Goal: Transaction & Acquisition: Purchase product/service

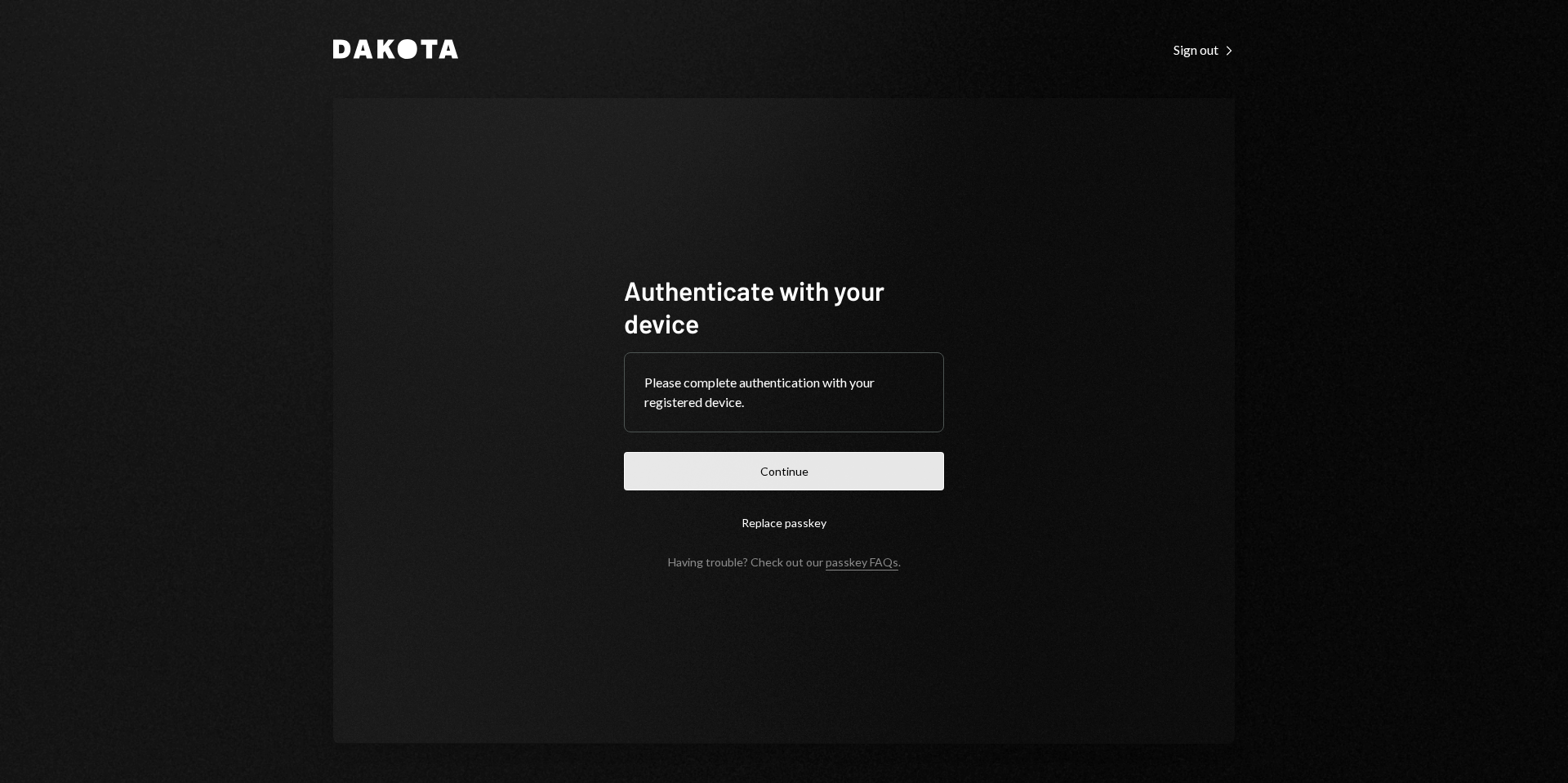
click at [797, 460] on button "Continue" at bounding box center [784, 471] width 320 height 39
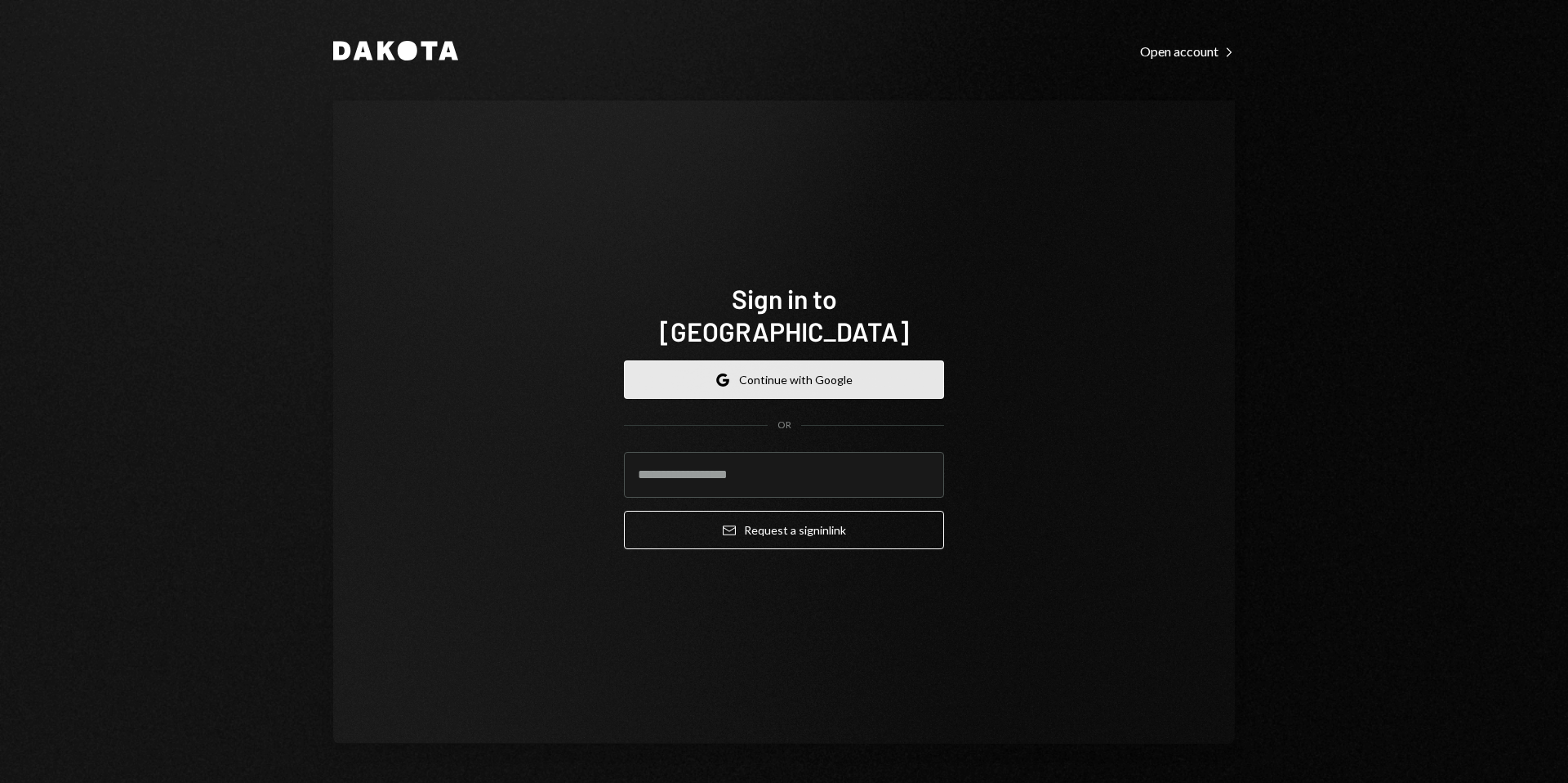
click at [792, 366] on button "Google Continue with Google" at bounding box center [784, 380] width 320 height 39
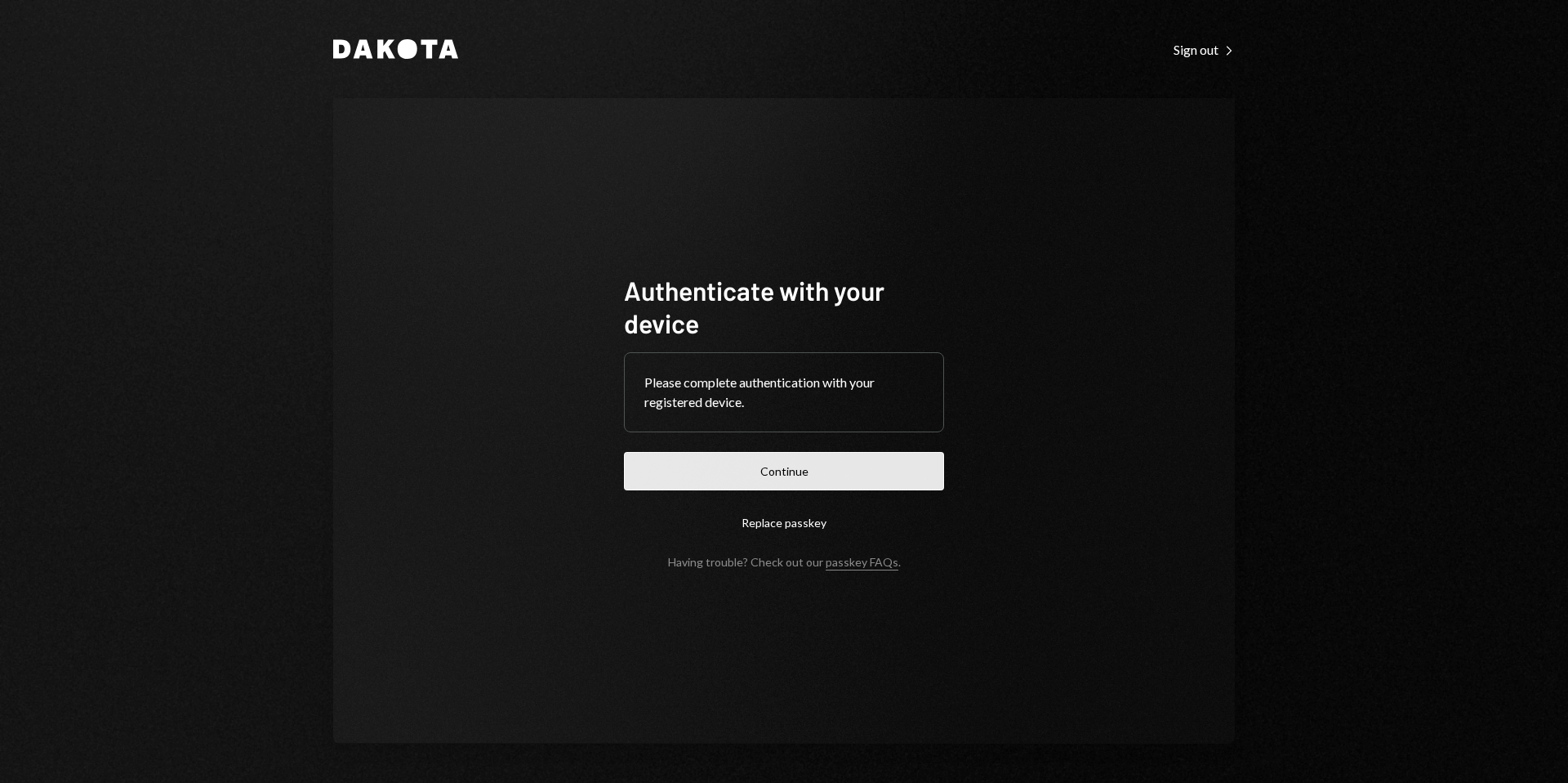
click at [816, 479] on button "Continue" at bounding box center [784, 471] width 320 height 39
click at [785, 468] on button "Continue" at bounding box center [784, 471] width 320 height 39
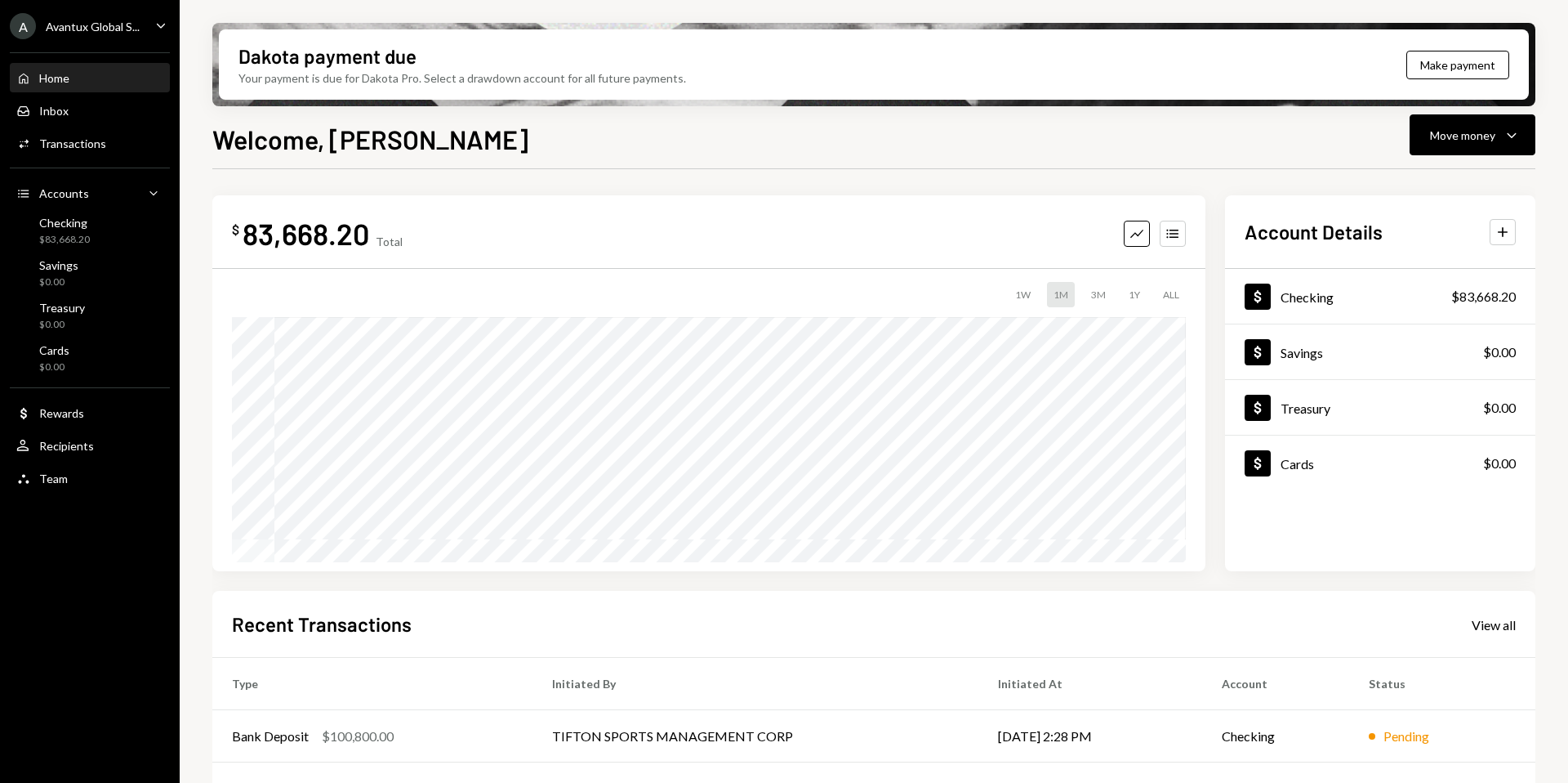
click at [109, 28] on div "Avantux Global S..." at bounding box center [93, 26] width 94 height 14
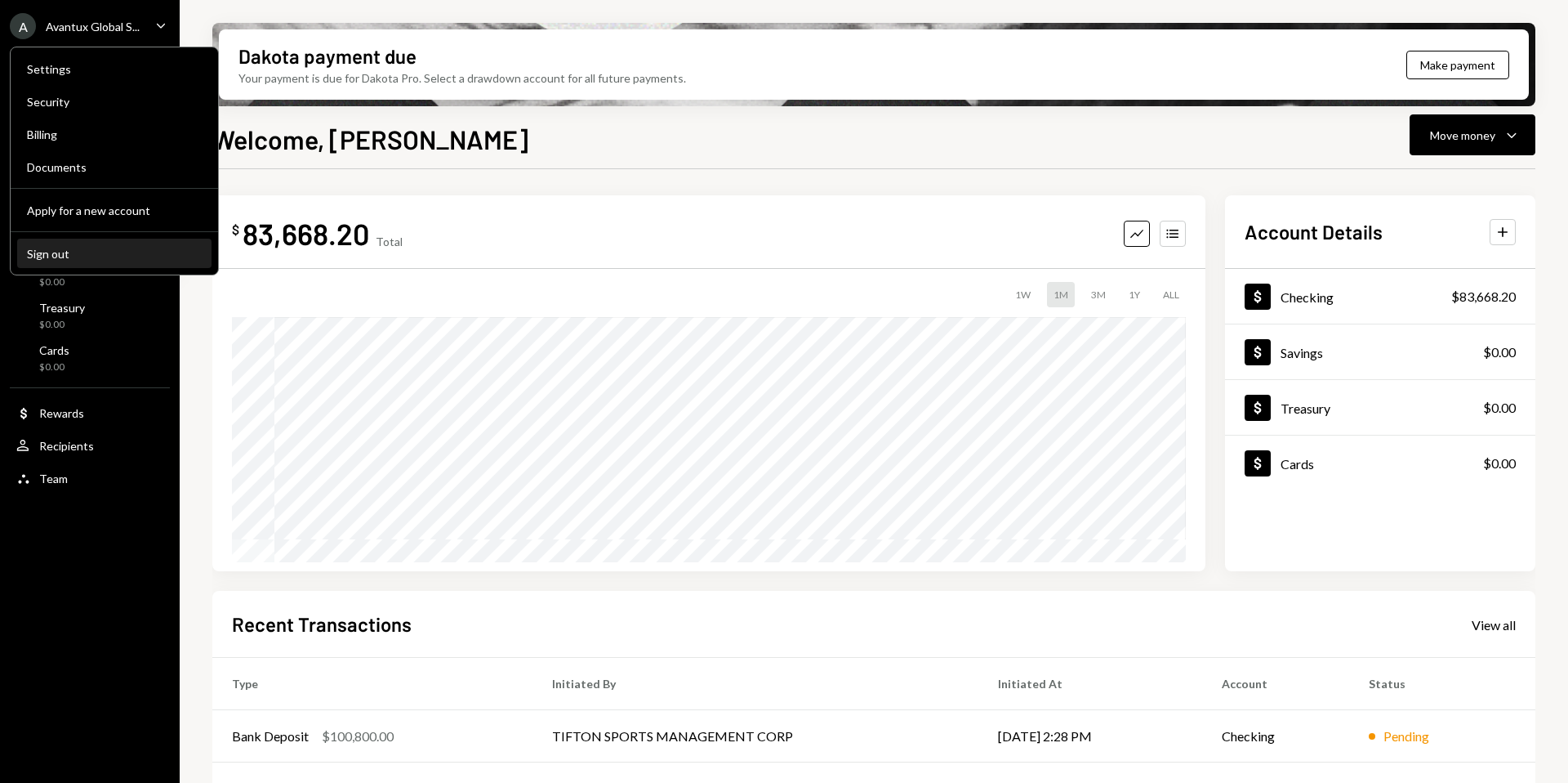
click at [75, 250] on div "Sign out" at bounding box center [114, 253] width 175 height 14
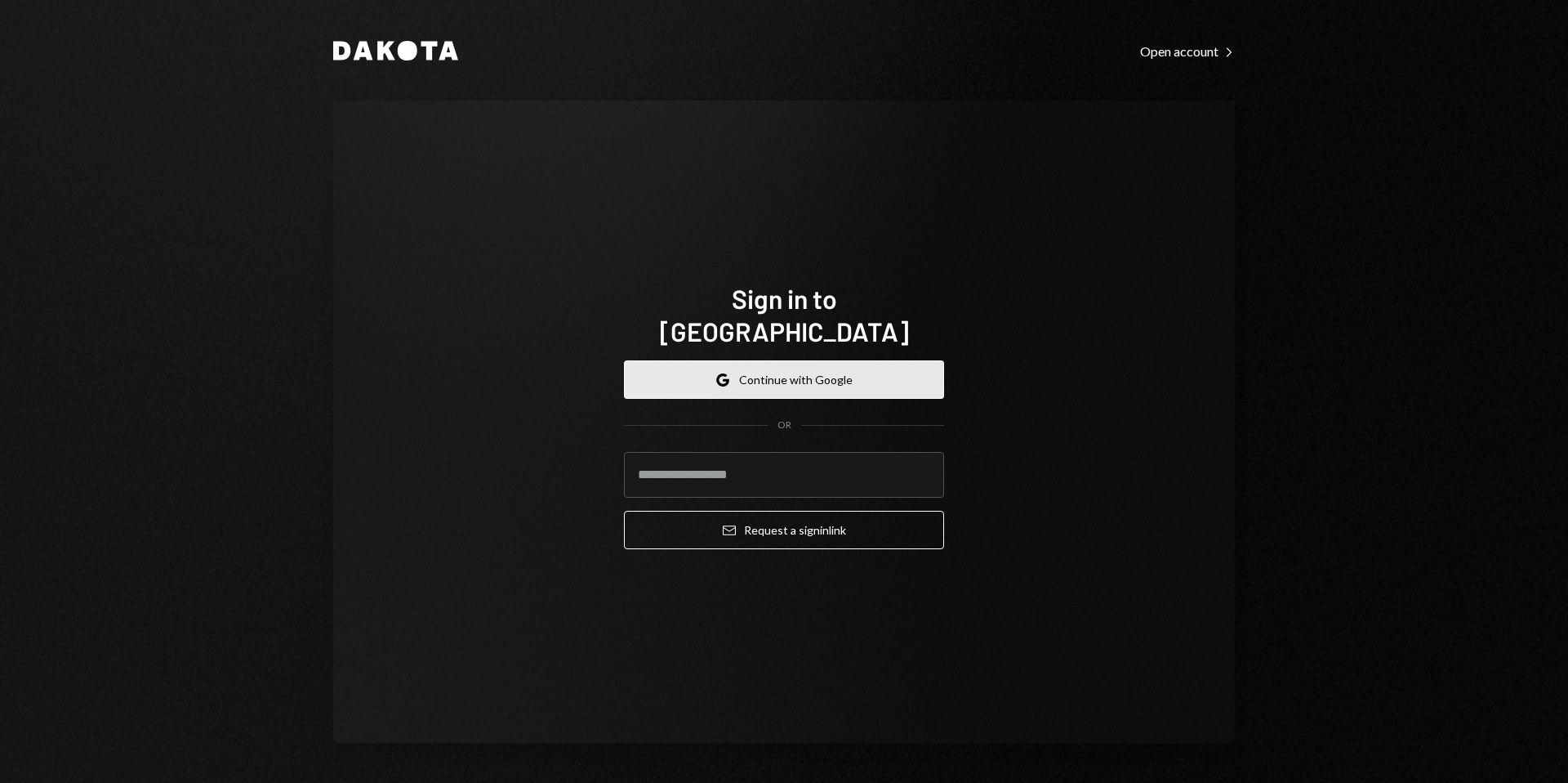
click at [734, 360] on button "Google Continue with Google" at bounding box center [784, 380] width 320 height 39
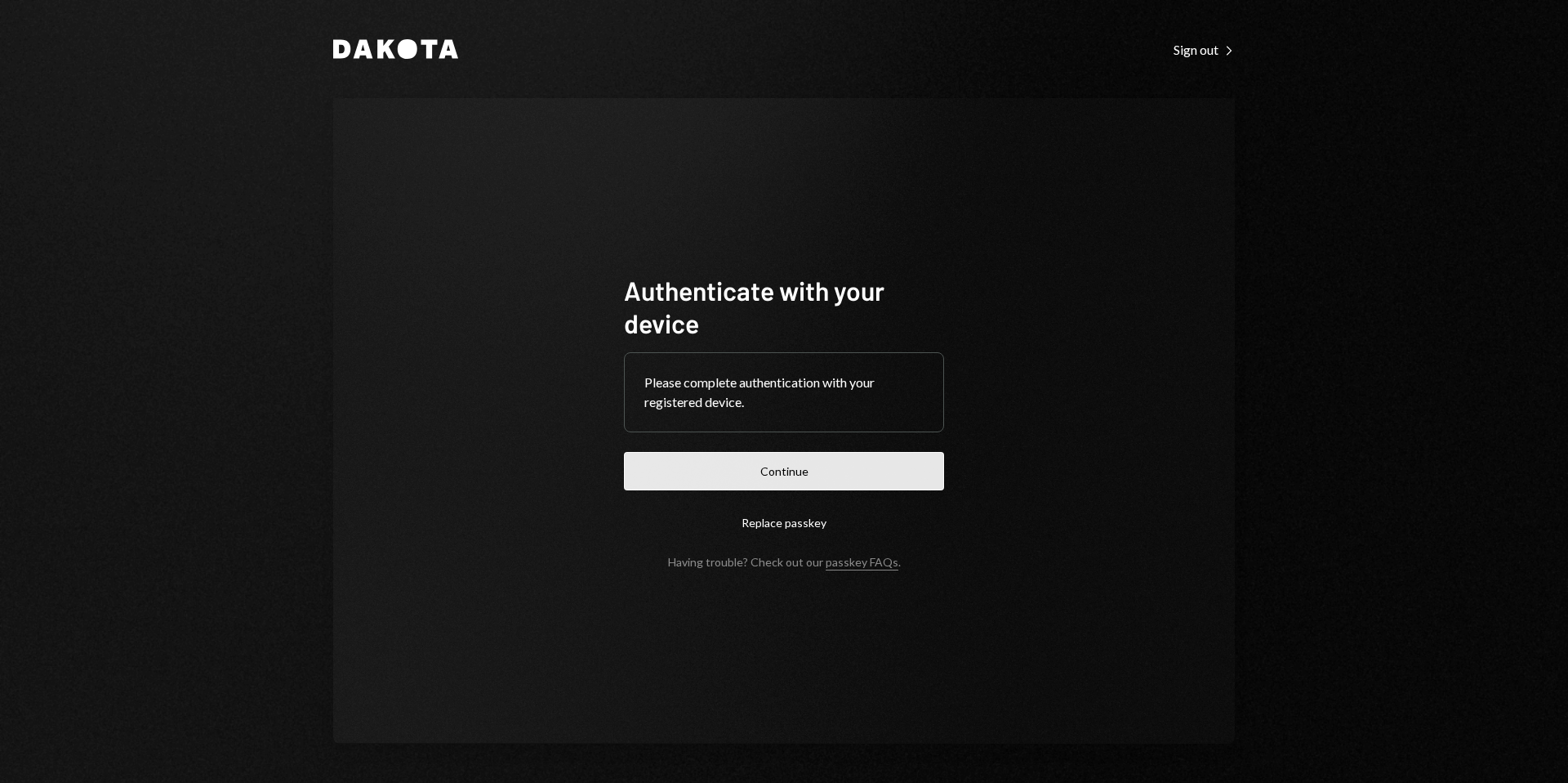
click at [787, 465] on button "Continue" at bounding box center [784, 471] width 320 height 39
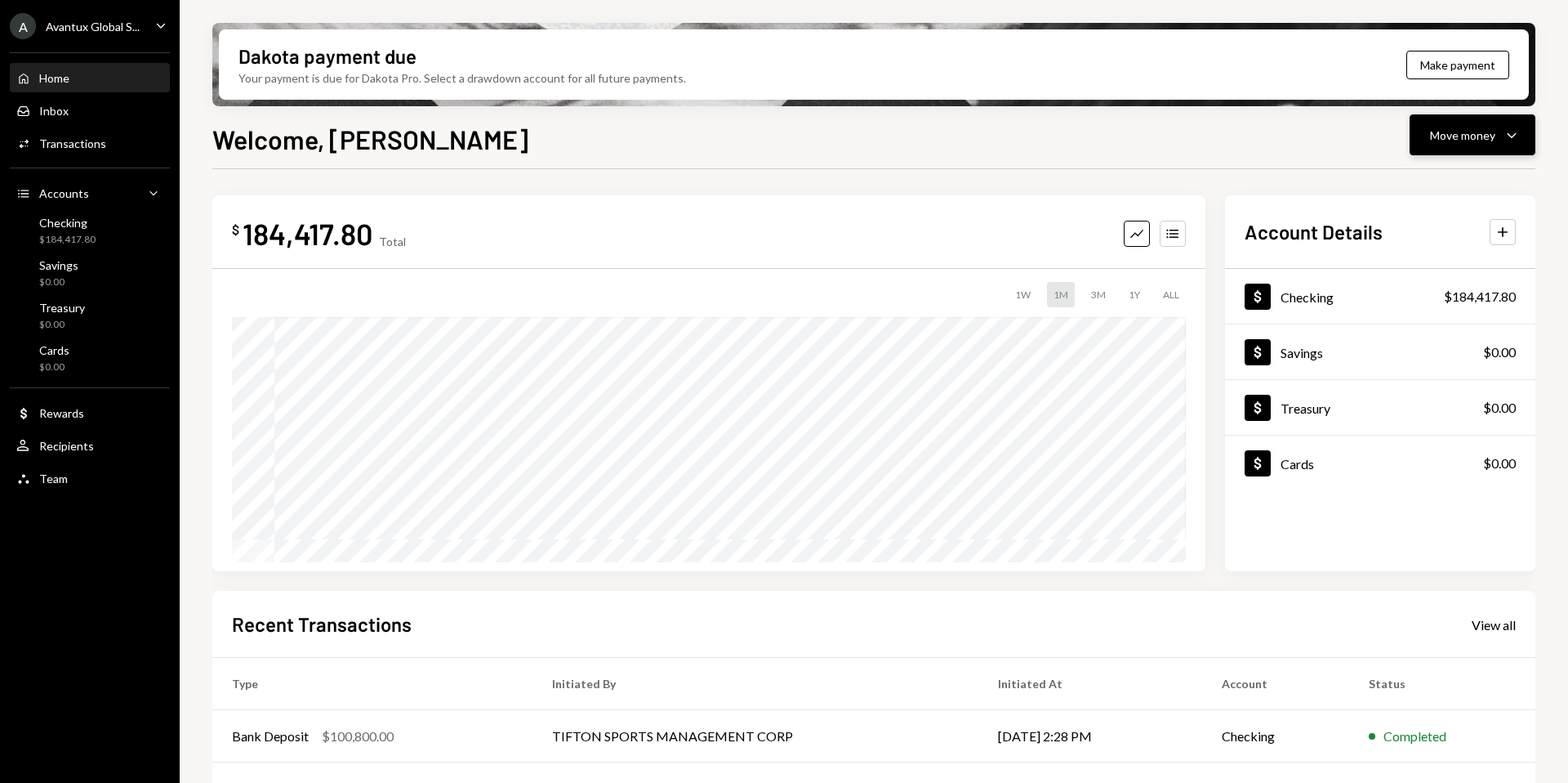
click at [1468, 146] on button "Move money Caret Down" at bounding box center [1472, 134] width 126 height 41
click at [1430, 186] on div "Send" at bounding box center [1458, 184] width 119 height 18
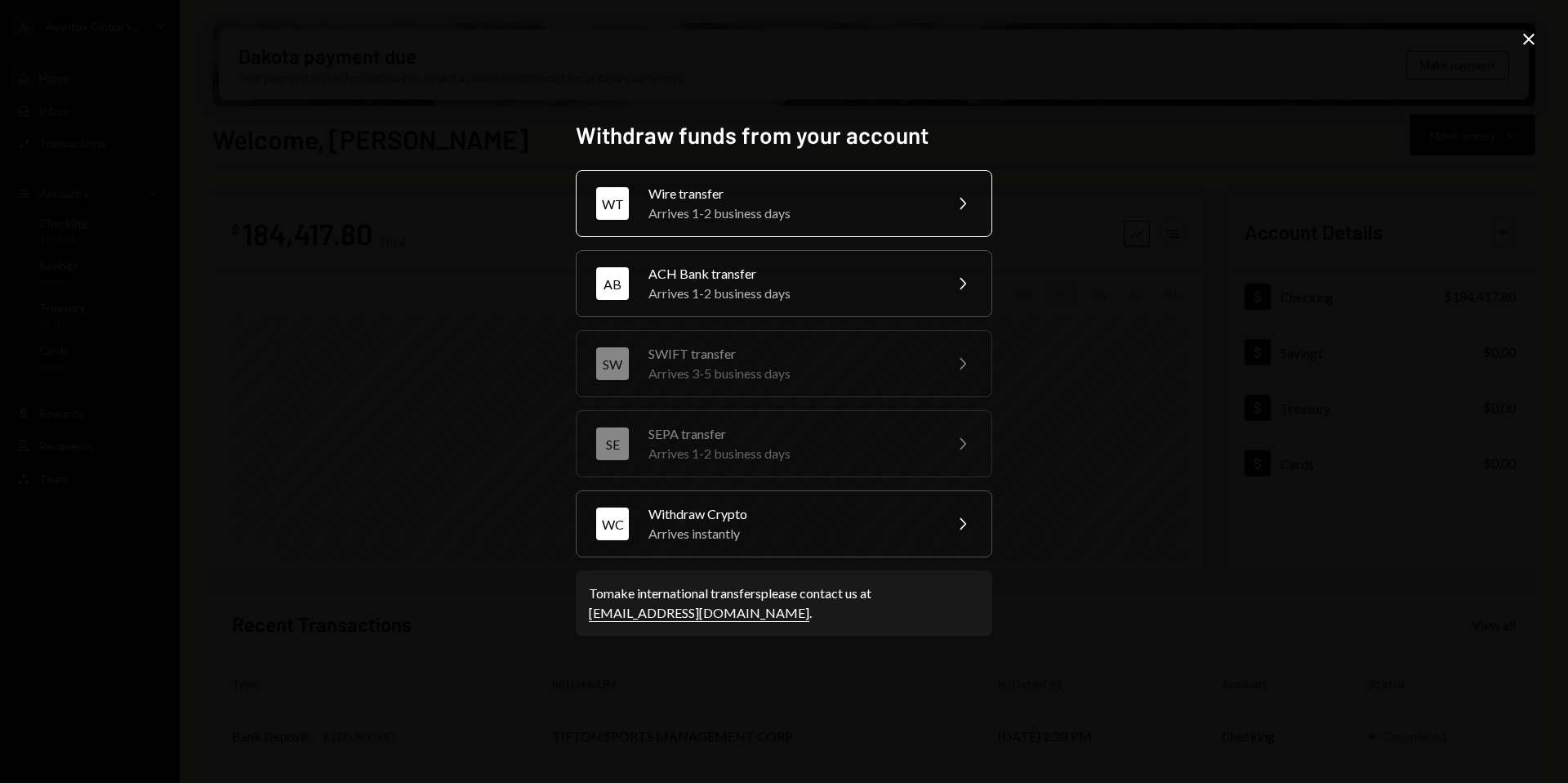
click at [708, 197] on div "Wire transfer" at bounding box center [790, 193] width 285 height 19
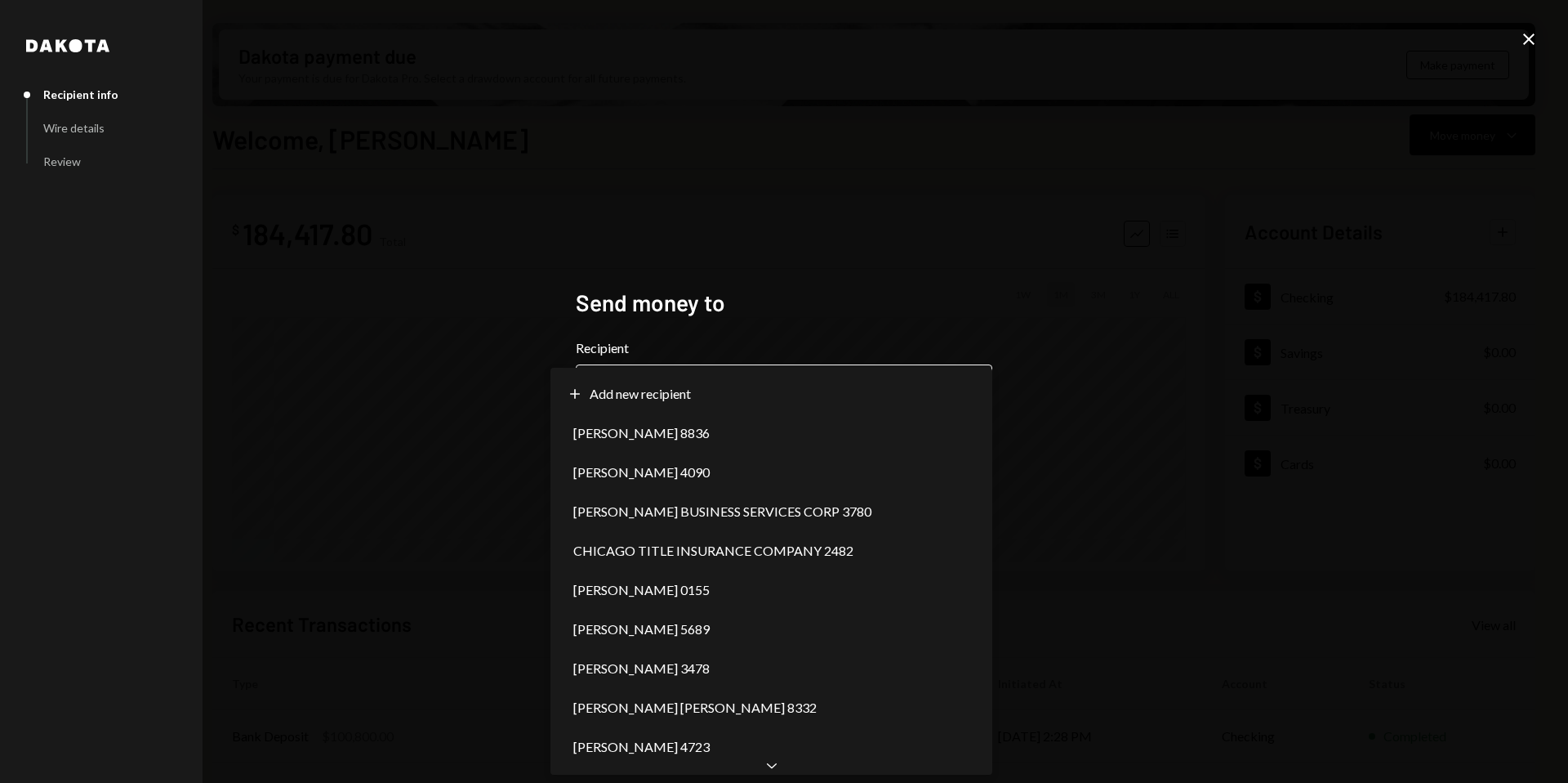
click at [970, 401] on body "A Avantux Global S... Caret Down Home Home Inbox Inbox Activities Transactions …" at bounding box center [784, 392] width 1568 height 783
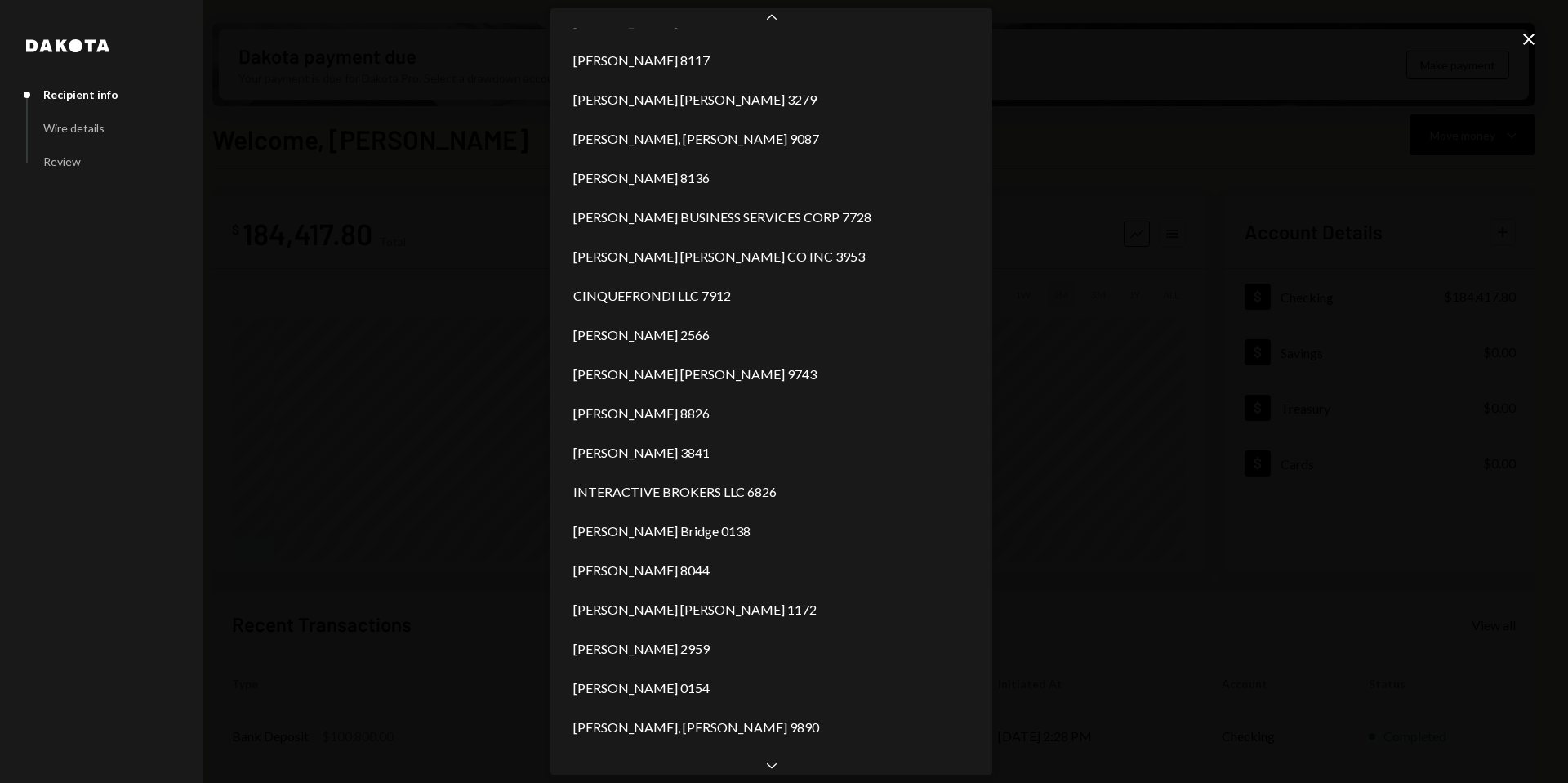
scroll to position [660, 0]
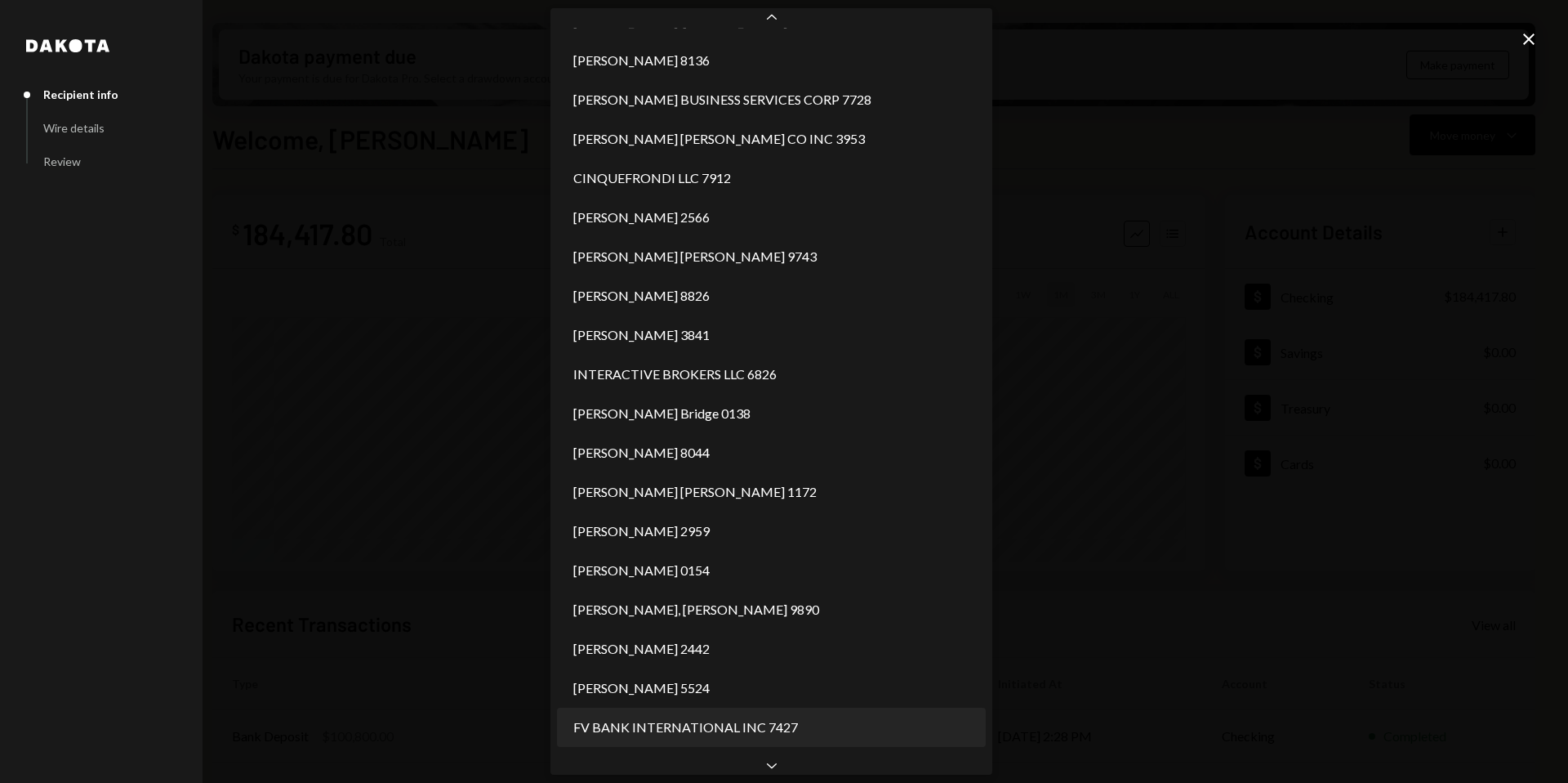
select select "**********"
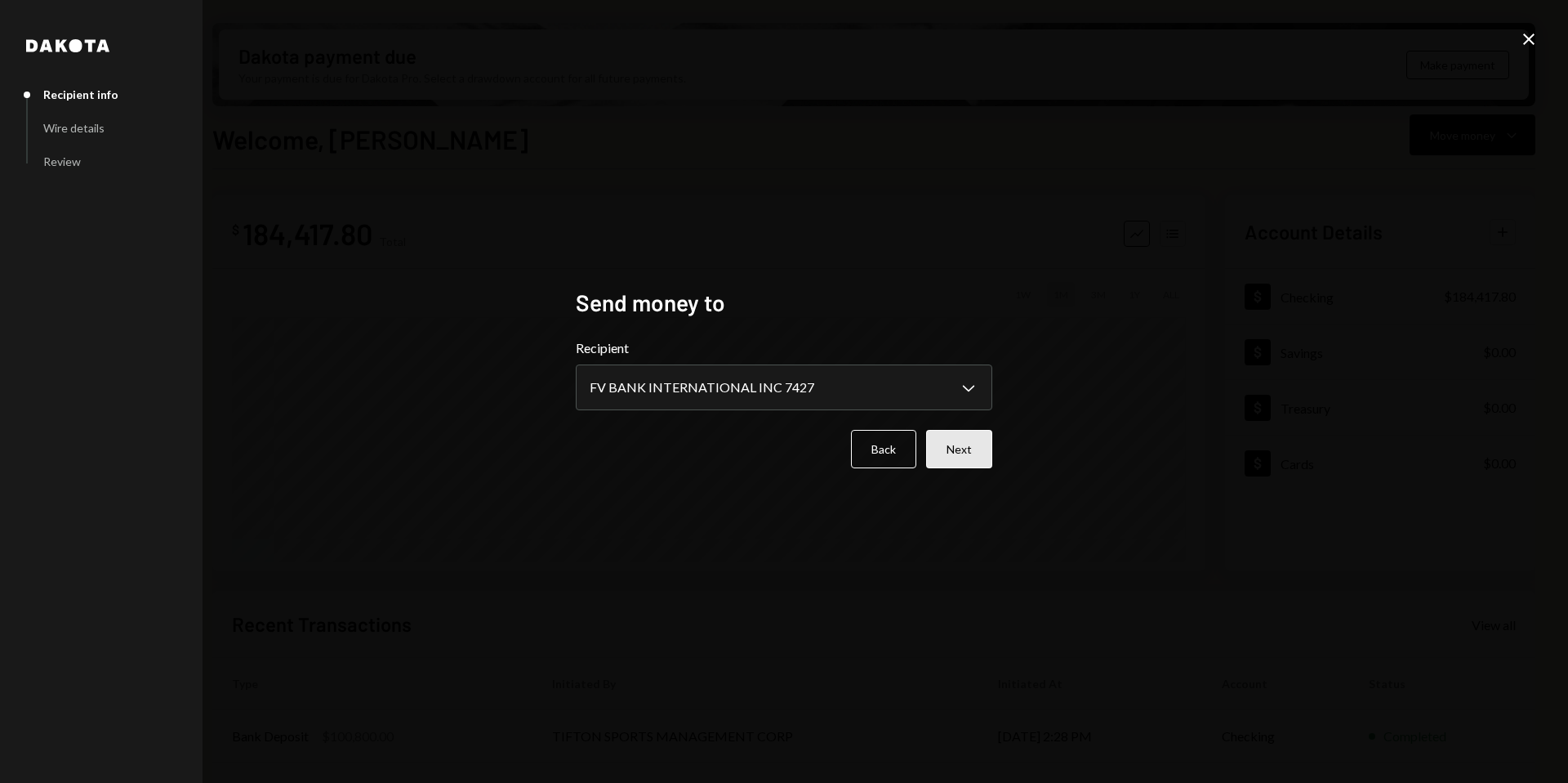
click at [951, 452] on button "Next" at bounding box center [959, 449] width 66 height 39
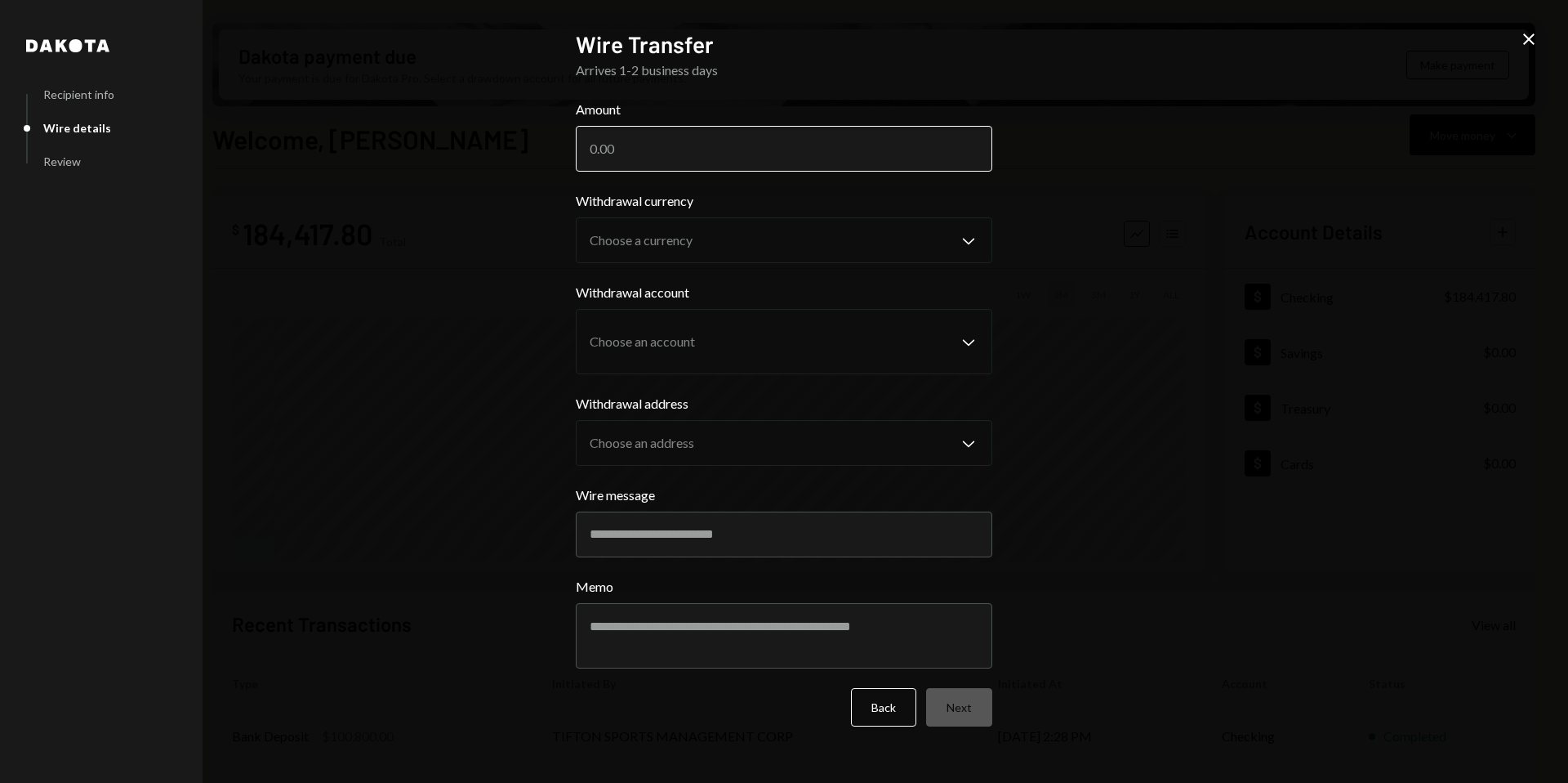
click at [747, 157] on input "Amount" at bounding box center [784, 149] width 416 height 46
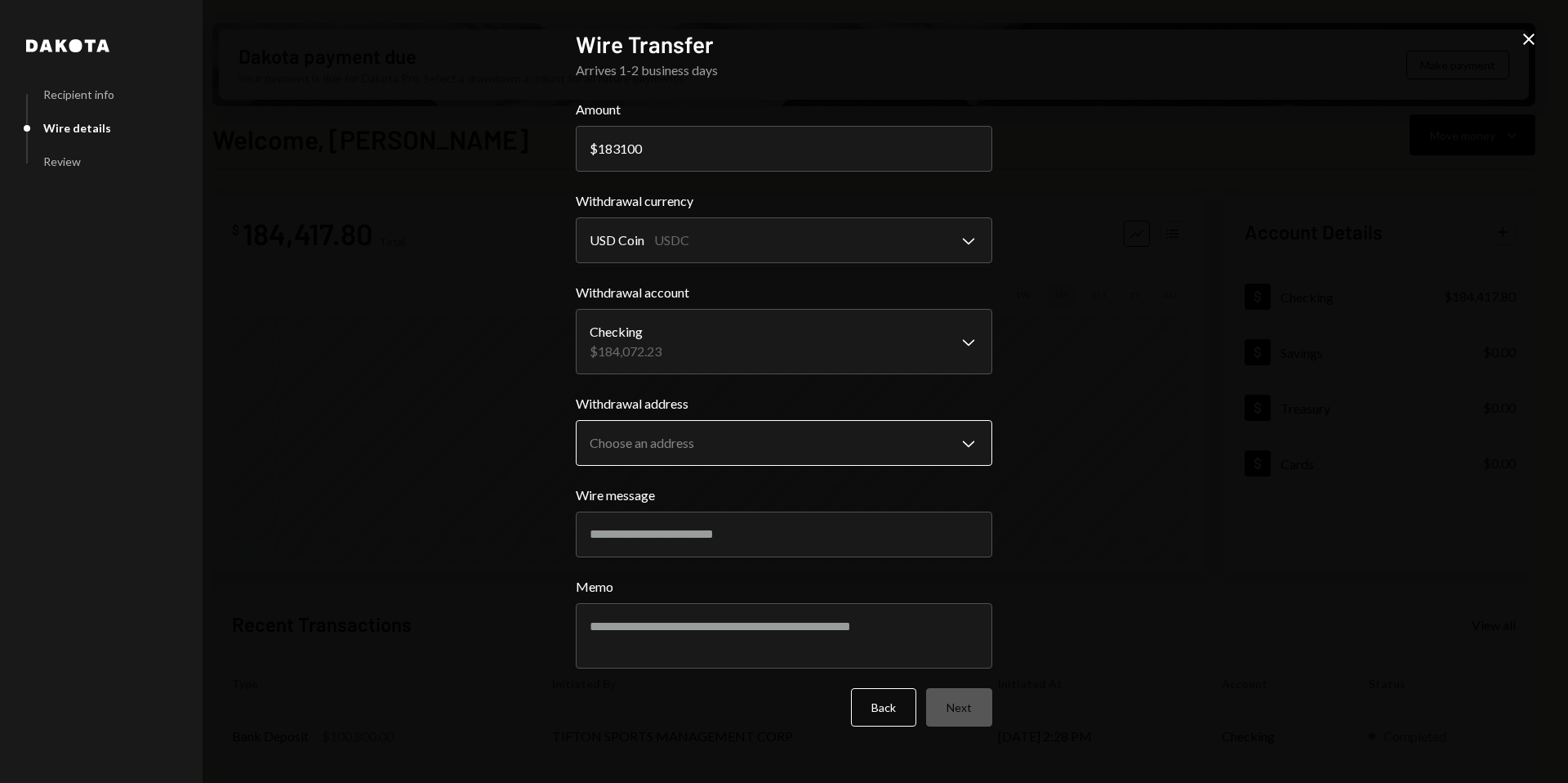
type input "183100"
click at [819, 425] on body "A Avantux Global S... Caret Down Home Home Inbox Inbox Activities Transactions …" at bounding box center [784, 392] width 1568 height 783
select select "**********"
click at [708, 540] on input "Wire message" at bounding box center [784, 534] width 416 height 46
paste input "**********"
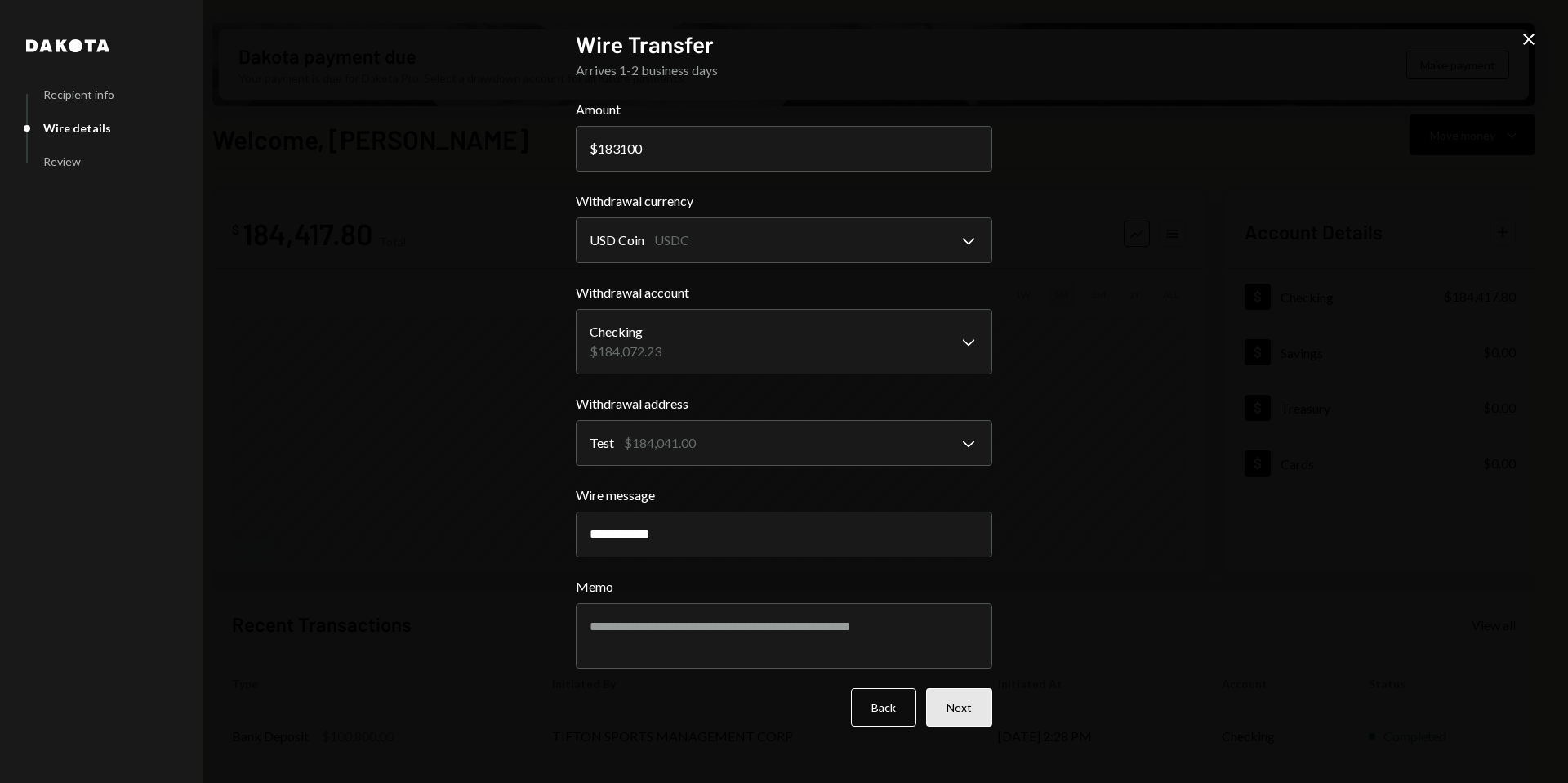
type input "**********"
click at [956, 705] on button "Next" at bounding box center [959, 707] width 66 height 39
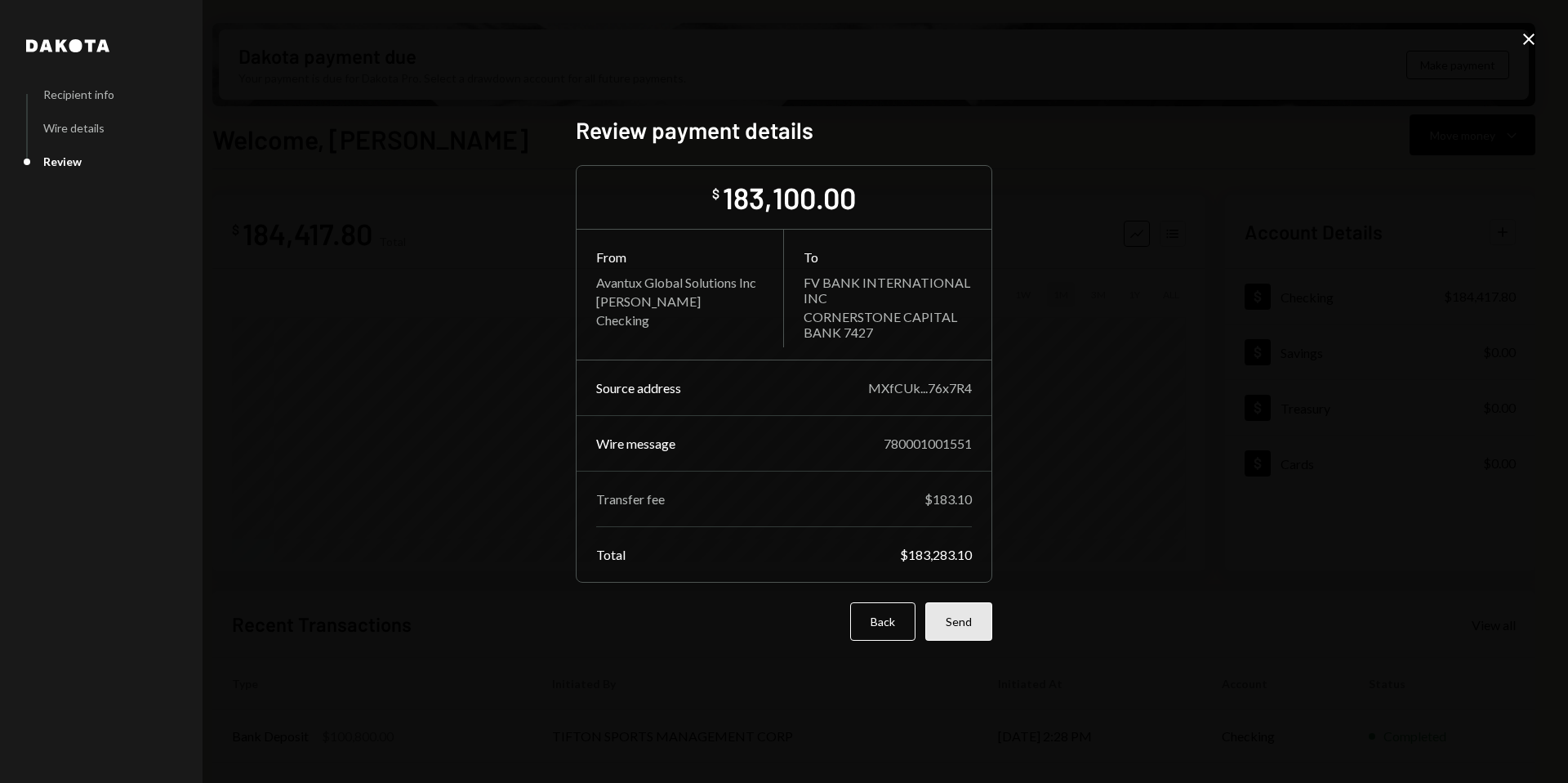
click at [968, 629] on button "Send" at bounding box center [958, 622] width 67 height 39
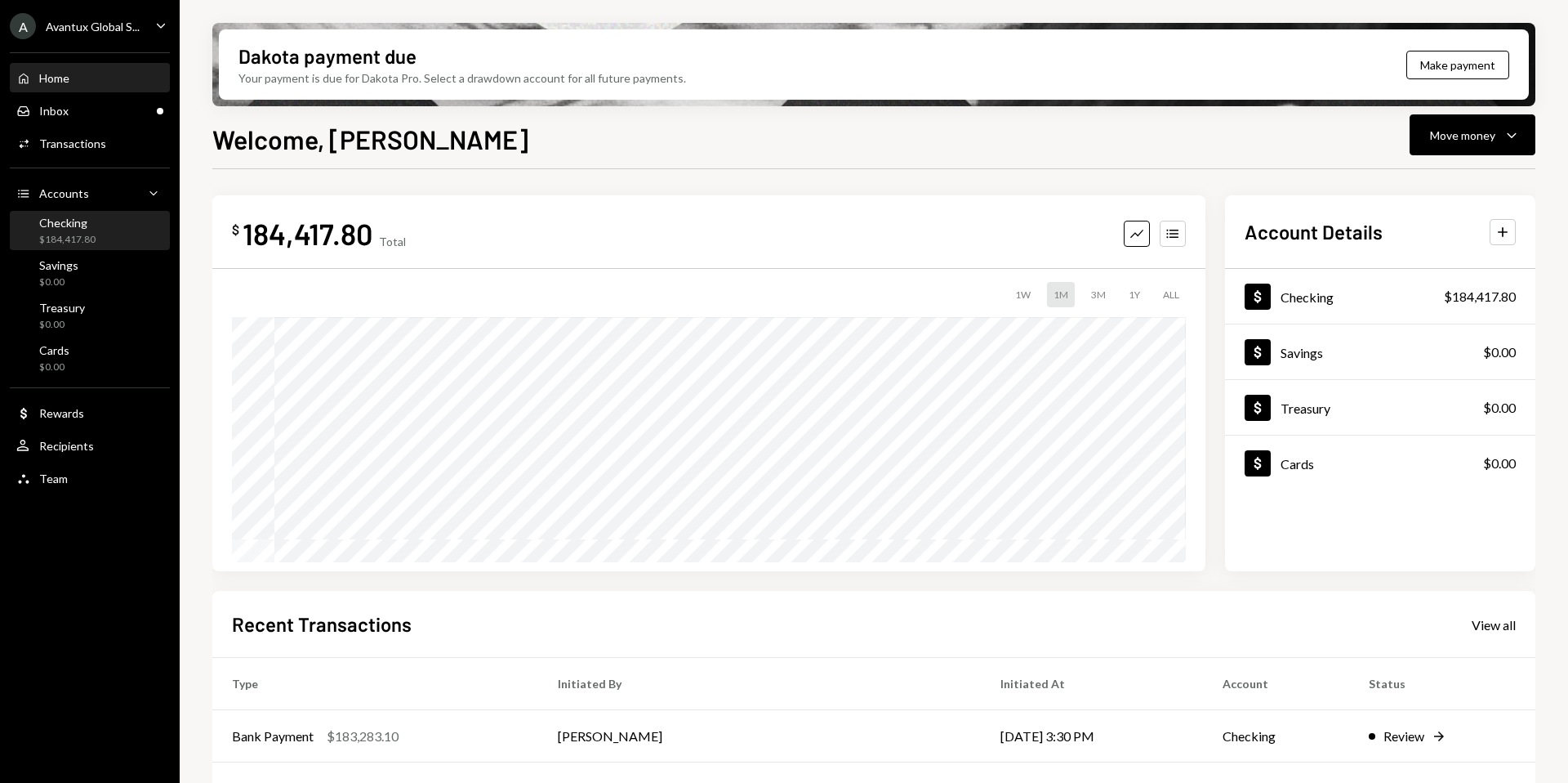
click at [78, 239] on div "$184,417.80" at bounding box center [67, 240] width 56 height 14
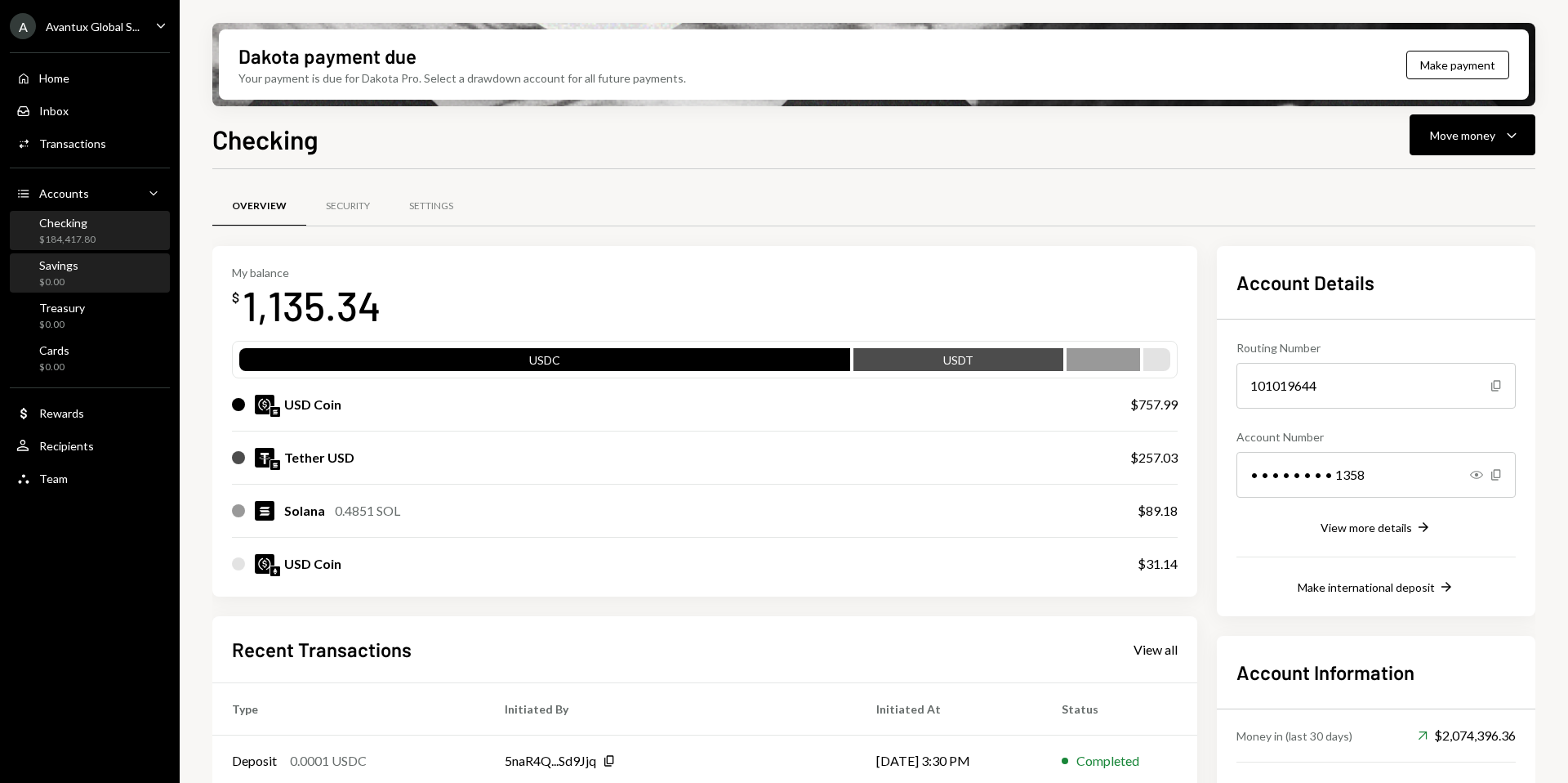
click at [75, 278] on div "$0.00" at bounding box center [59, 282] width 40 height 14
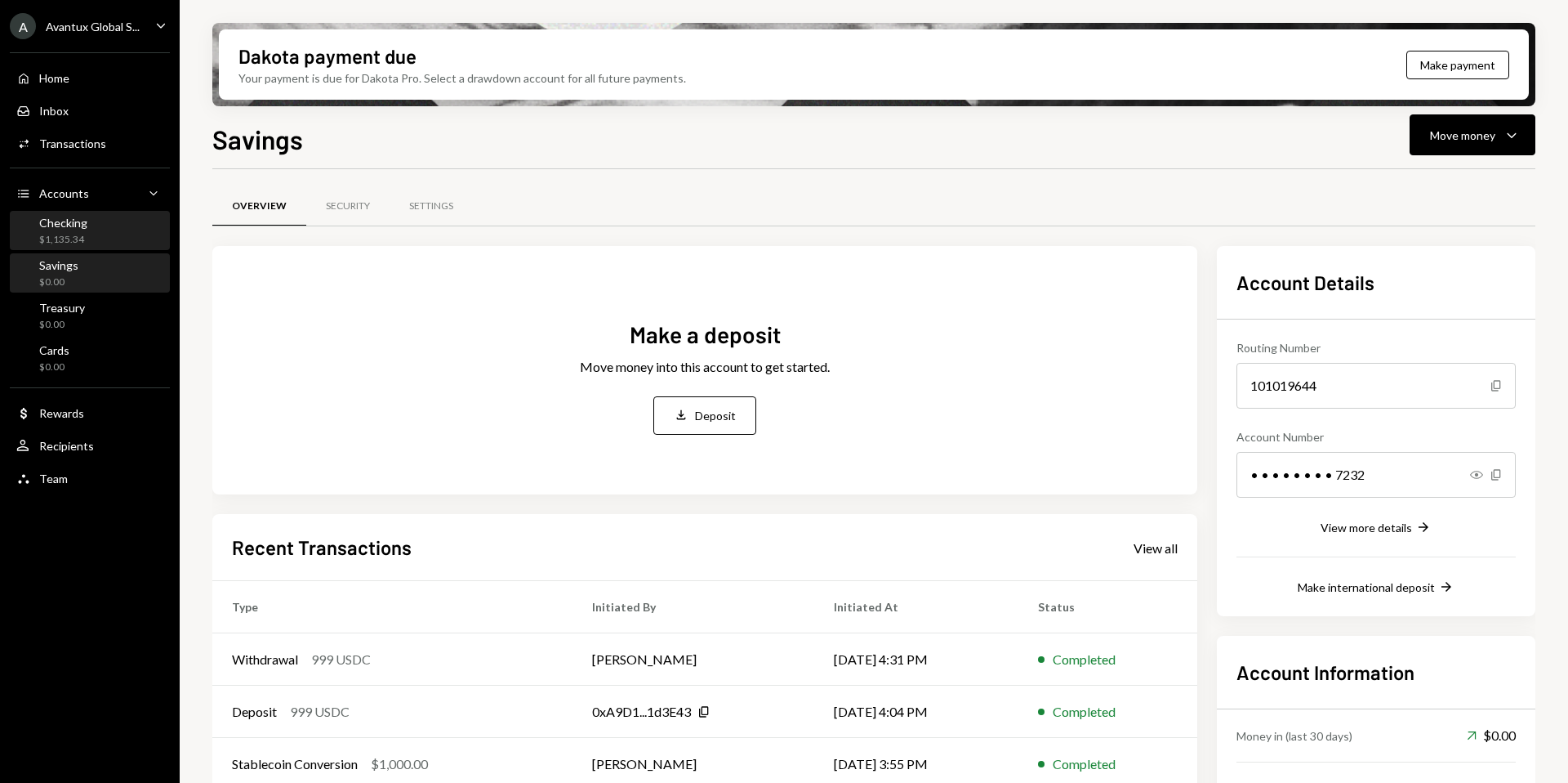
click at [83, 226] on div "Checking" at bounding box center [64, 222] width 48 height 14
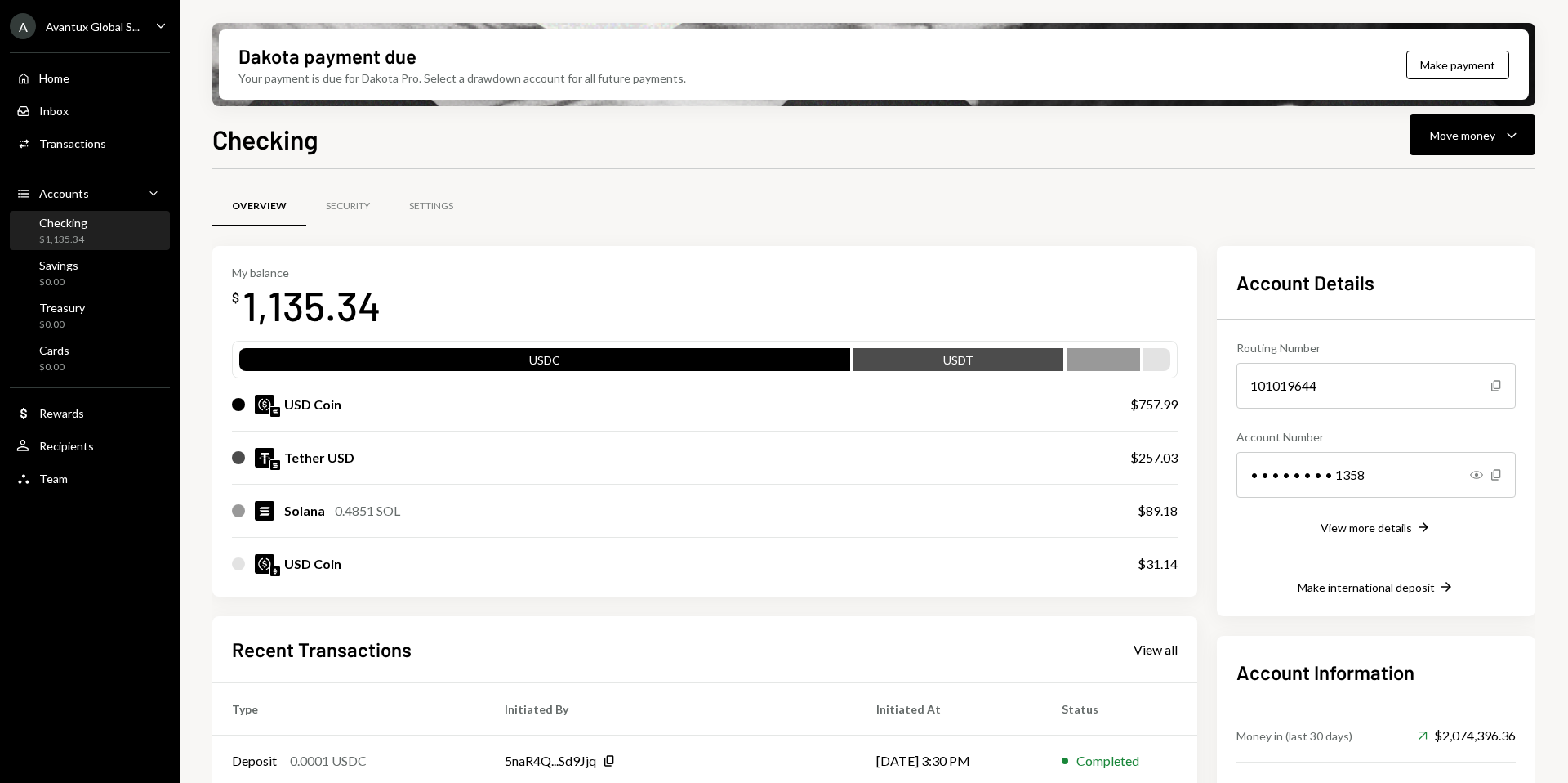
click at [98, 23] on div "Avantux Global S..." at bounding box center [93, 26] width 94 height 14
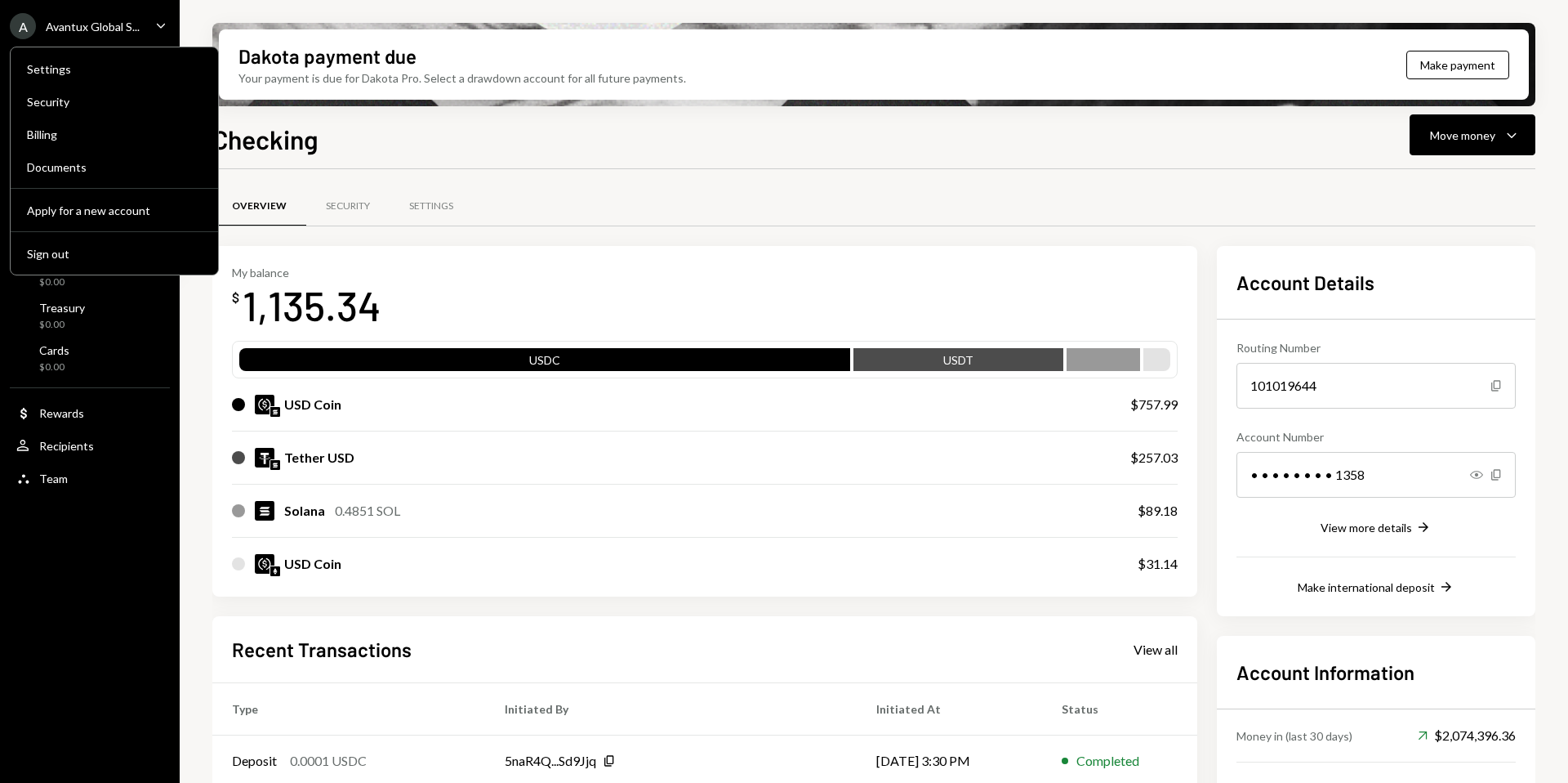
click at [713, 228] on div "Overview Security Settings" at bounding box center [874, 216] width 1323 height 61
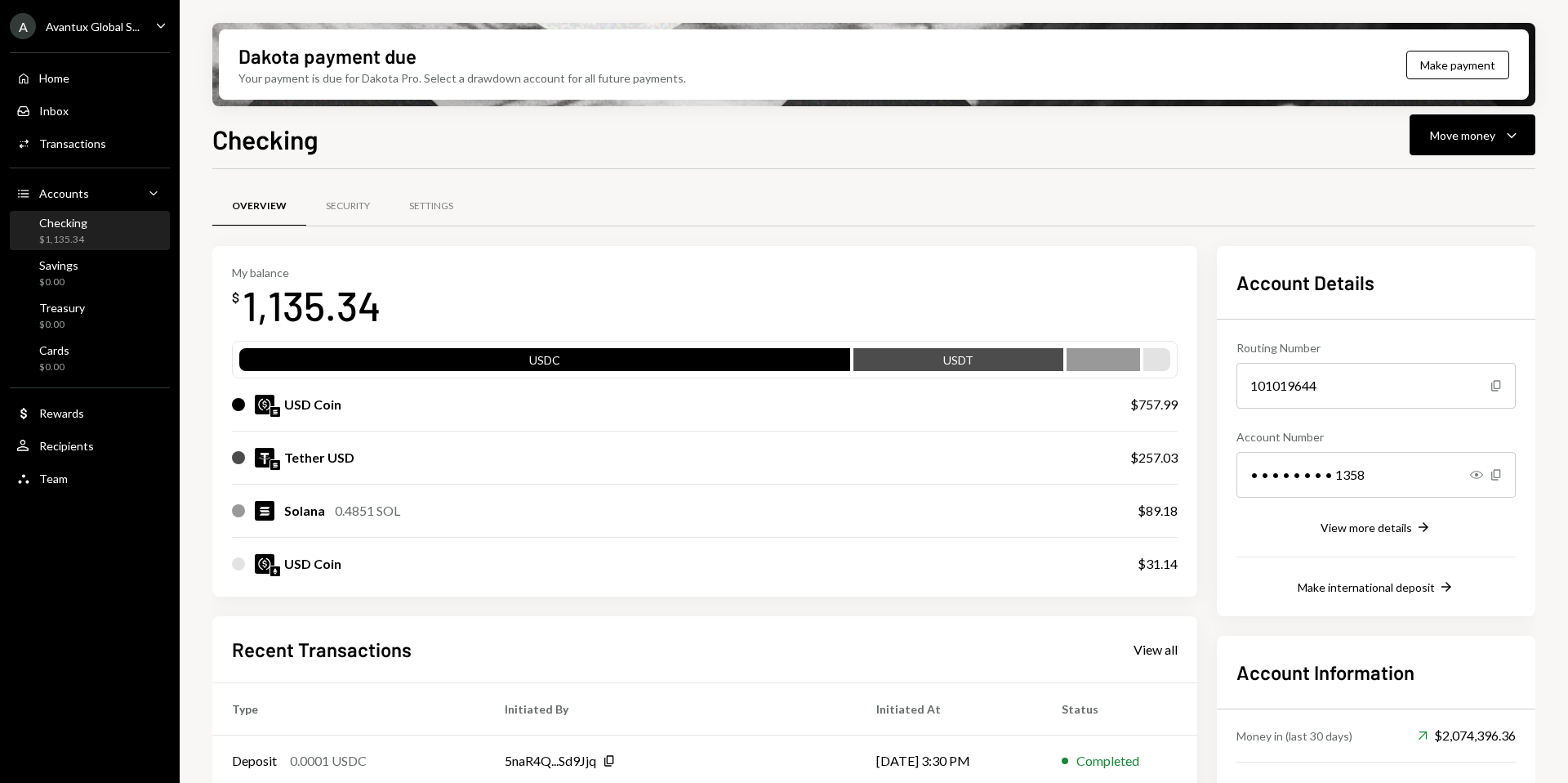
click at [97, 26] on div "Avantux Global S..." at bounding box center [93, 26] width 94 height 14
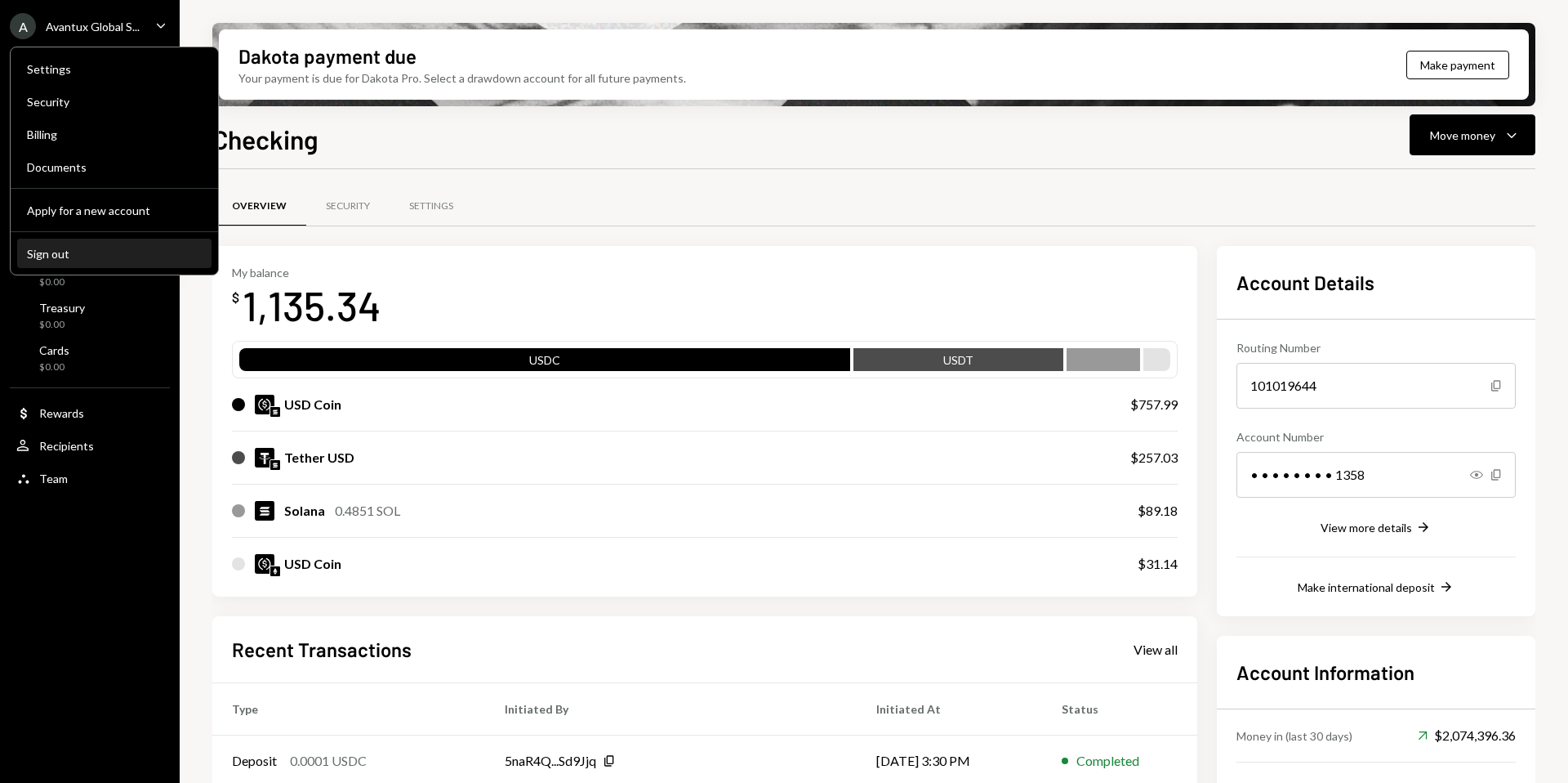
click at [82, 263] on button "Sign out" at bounding box center [114, 254] width 194 height 29
